Goal: Task Accomplishment & Management: Use online tool/utility

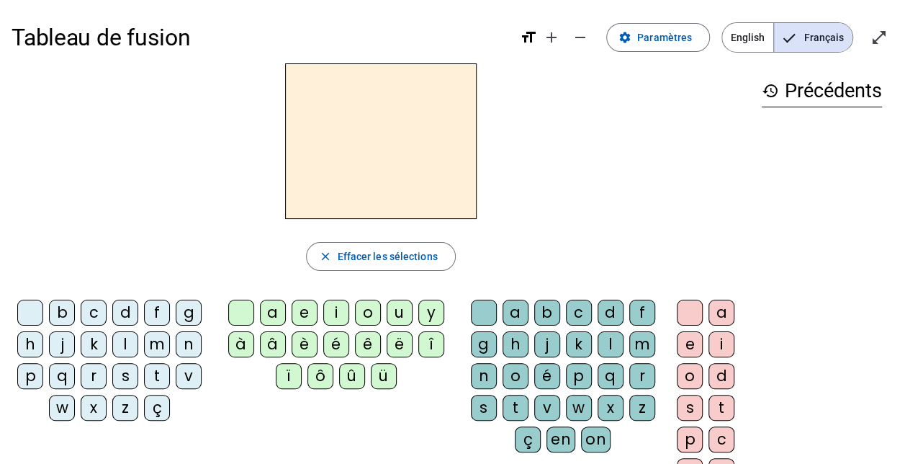
click at [154, 344] on div "m" at bounding box center [157, 344] width 26 height 26
click at [279, 315] on div "a" at bounding box center [273, 313] width 26 height 26
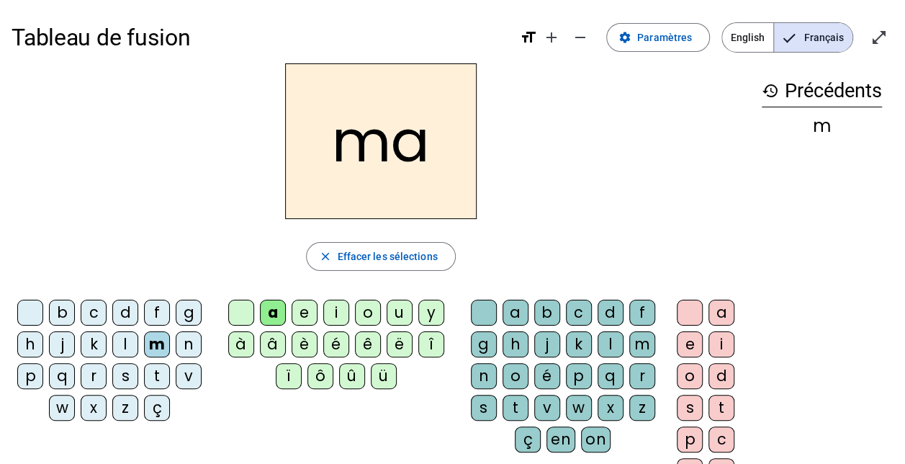
click at [158, 368] on div "t" at bounding box center [157, 376] width 26 height 26
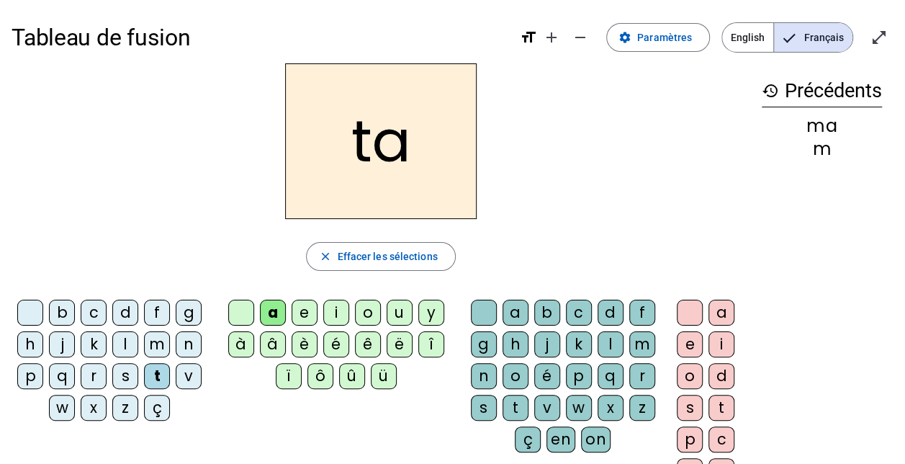
click at [125, 345] on div "l" at bounding box center [125, 344] width 26 height 26
click at [303, 311] on div "e" at bounding box center [305, 313] width 26 height 26
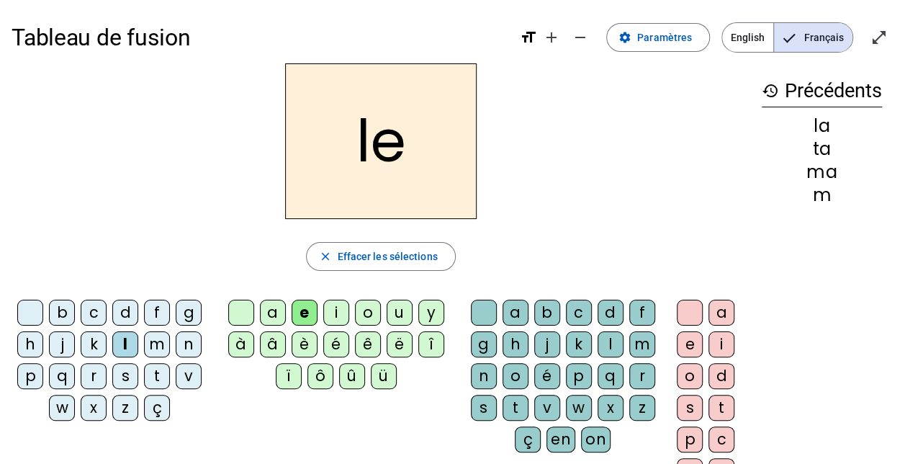
click at [395, 313] on div "u" at bounding box center [400, 313] width 26 height 26
click at [153, 369] on div "t" at bounding box center [157, 376] width 26 height 26
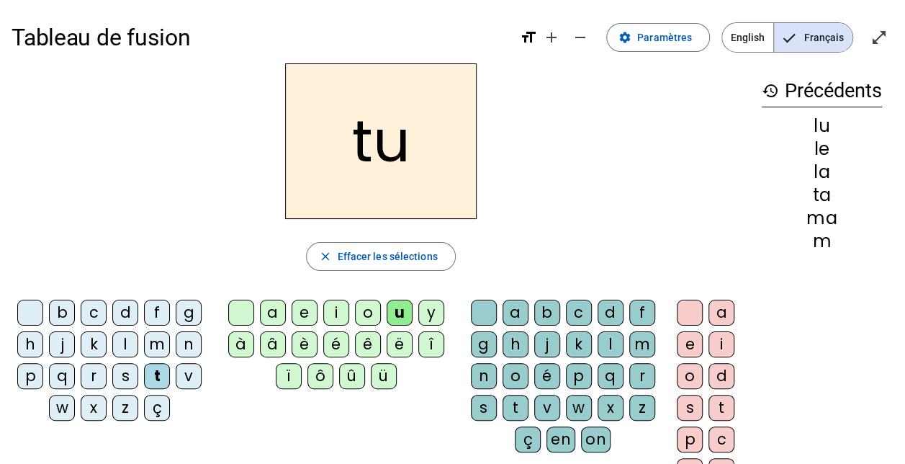
click at [62, 311] on div "b" at bounding box center [62, 313] width 26 height 26
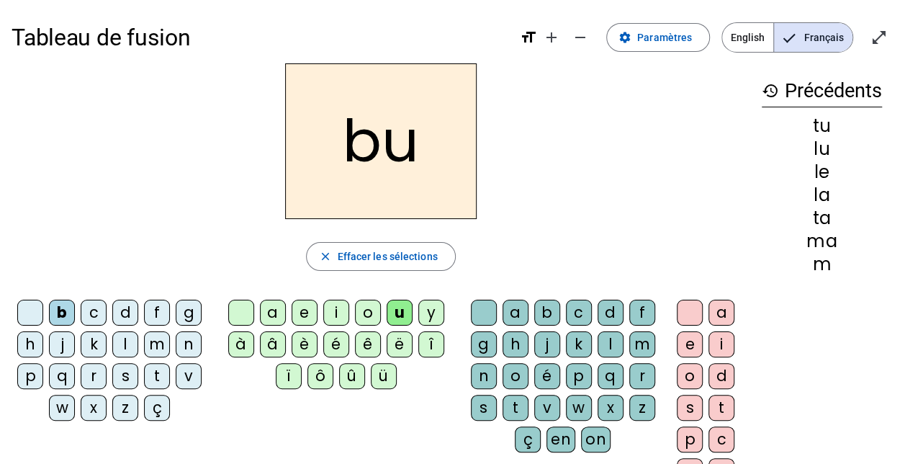
click at [122, 314] on div "d" at bounding box center [125, 313] width 26 height 26
click at [305, 306] on div "e" at bounding box center [305, 313] width 26 height 26
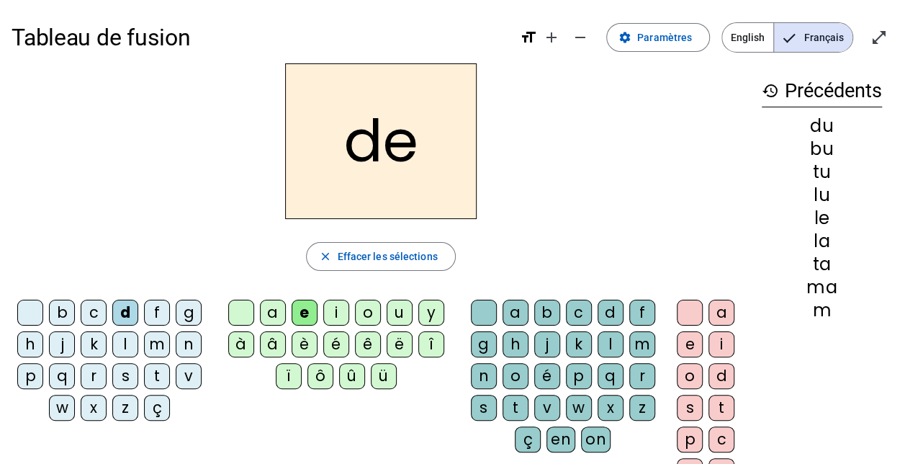
click at [155, 341] on div "m" at bounding box center [157, 344] width 26 height 26
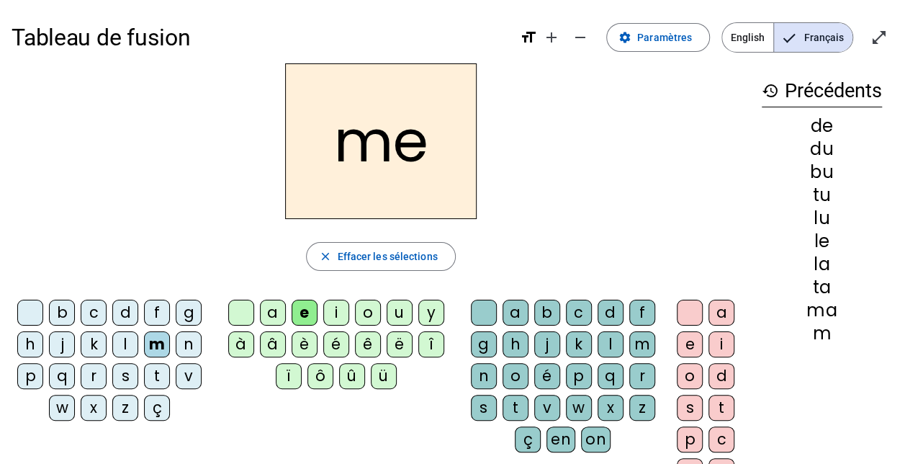
click at [57, 343] on div "j" at bounding box center [62, 344] width 26 height 26
